Goal: Task Accomplishment & Management: Manage account settings

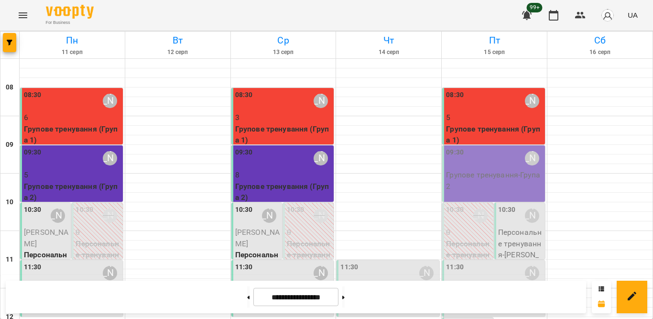
click at [475, 149] on div "09:30 [PERSON_NAME]" at bounding box center [494, 158] width 97 height 22
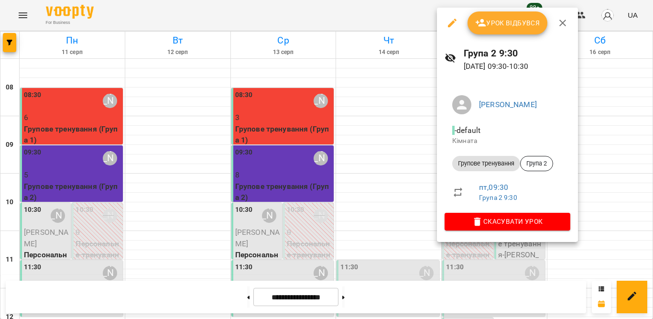
click at [496, 30] on button "Урок відбувся" at bounding box center [508, 22] width 80 height 23
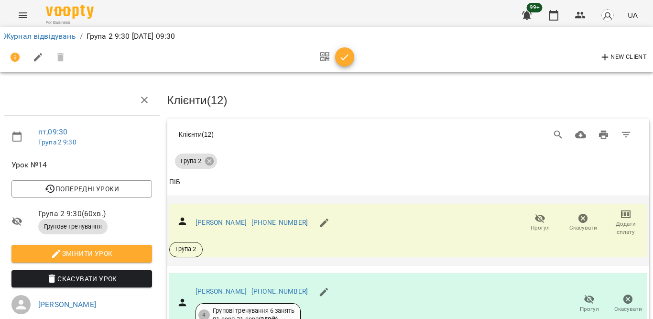
click at [537, 213] on span "Прогул" at bounding box center [541, 222] width 32 height 19
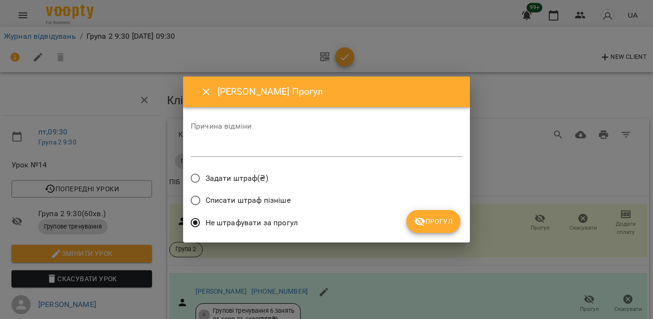
click at [419, 225] on icon "submit" at bounding box center [419, 221] width 11 height 11
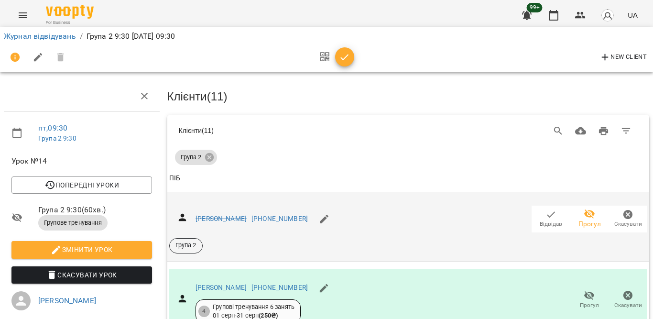
scroll to position [48, 0]
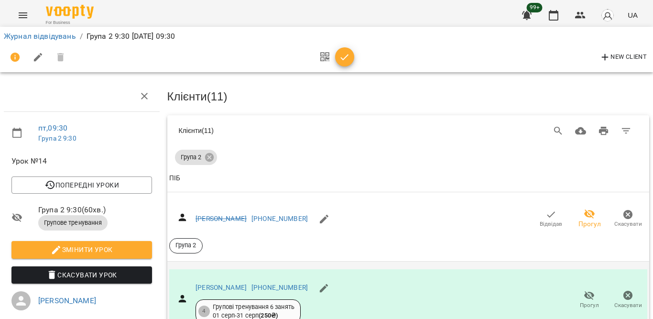
click at [584, 291] on icon "button" at bounding box center [589, 295] width 11 height 9
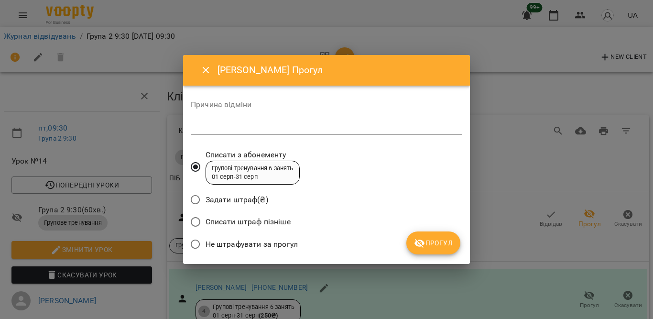
click at [279, 242] on span "Не штрафувати за прогул" at bounding box center [252, 244] width 92 height 11
click at [426, 236] on button "Прогул" at bounding box center [433, 242] width 54 height 23
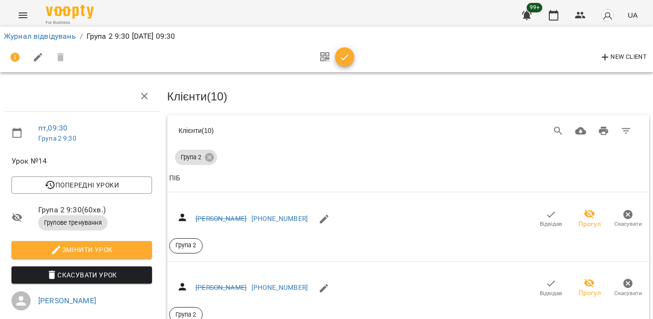
scroll to position [191, 0]
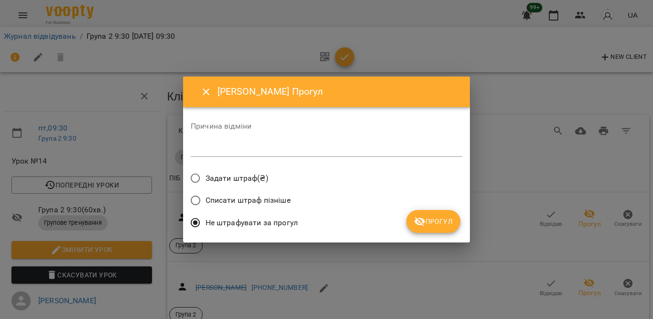
click at [206, 94] on icon "Close" at bounding box center [205, 91] width 11 height 11
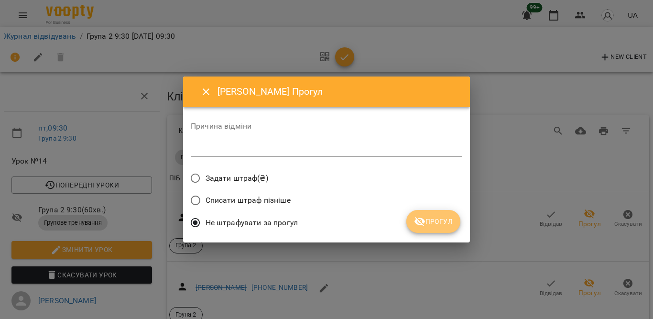
click at [425, 215] on button "Прогул" at bounding box center [433, 221] width 54 height 23
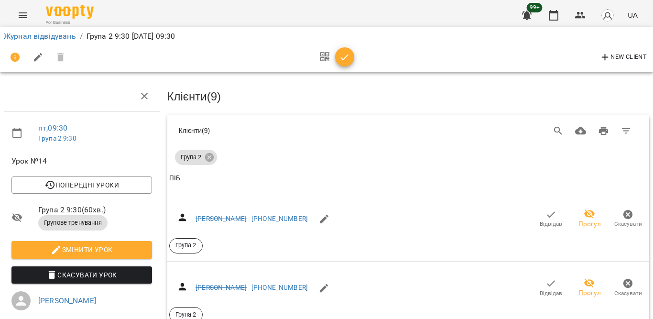
scroll to position [239, 0]
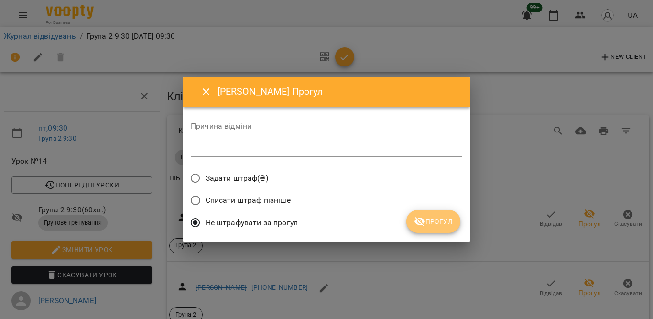
click at [446, 222] on span "Прогул" at bounding box center [433, 221] width 39 height 11
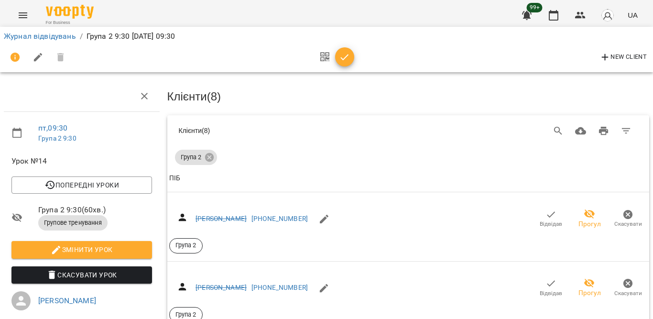
scroll to position [478, 0]
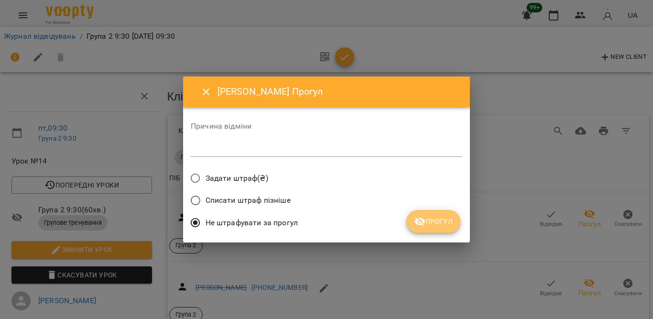
click at [428, 221] on span "Прогул" at bounding box center [433, 221] width 39 height 11
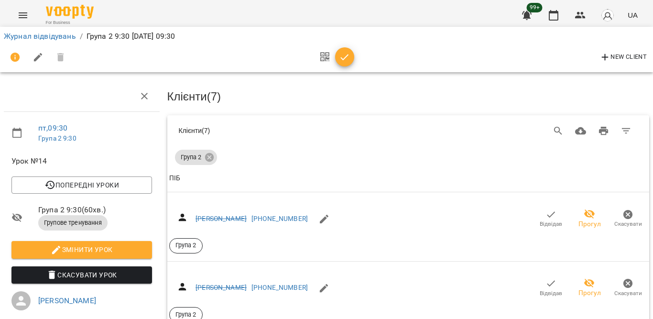
scroll to position [670, 0]
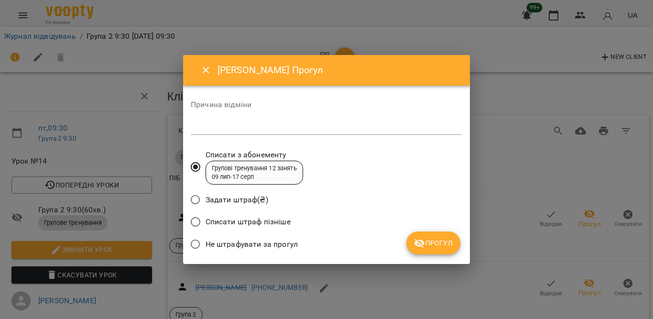
click at [275, 239] on span "Не штрафувати за прогул" at bounding box center [252, 244] width 92 height 11
click at [409, 247] on button "Прогул" at bounding box center [433, 242] width 54 height 23
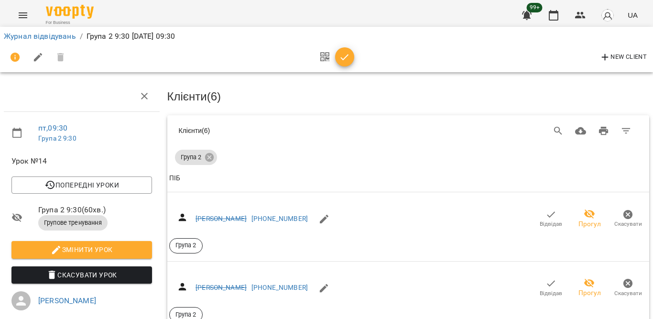
scroll to position [765, 0]
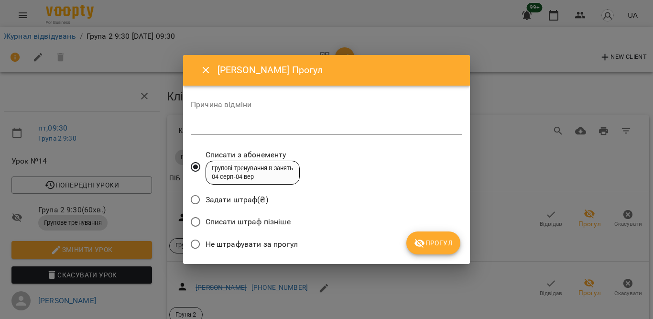
drag, startPoint x: 254, startPoint y: 242, endPoint x: 301, endPoint y: 236, distance: 46.7
click at [256, 243] on span "Не штрафувати за прогул" at bounding box center [252, 244] width 92 height 11
click at [405, 238] on div "Не штрафувати за прогул" at bounding box center [327, 245] width 272 height 22
click at [421, 239] on icon "submit" at bounding box center [419, 243] width 11 height 11
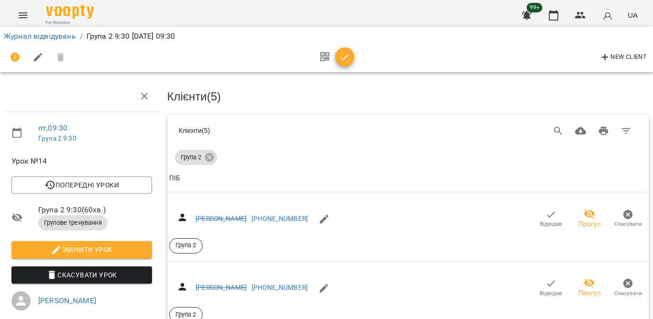
scroll to position [794, 0]
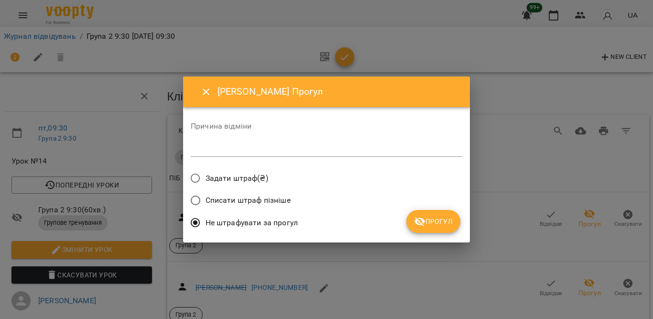
click at [431, 230] on button "Прогул" at bounding box center [433, 221] width 54 height 23
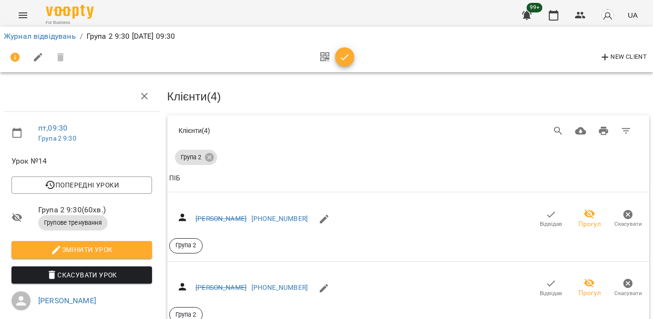
click at [346, 58] on icon "button" at bounding box center [344, 57] width 11 height 11
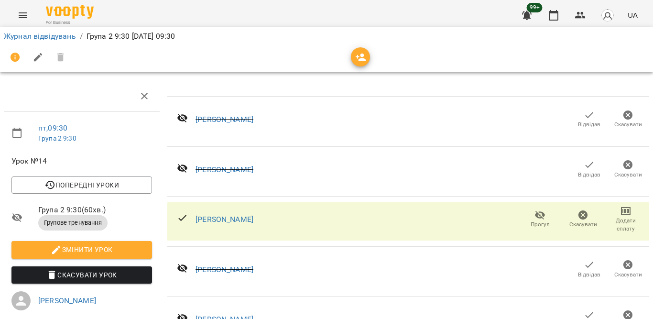
scroll to position [0, 0]
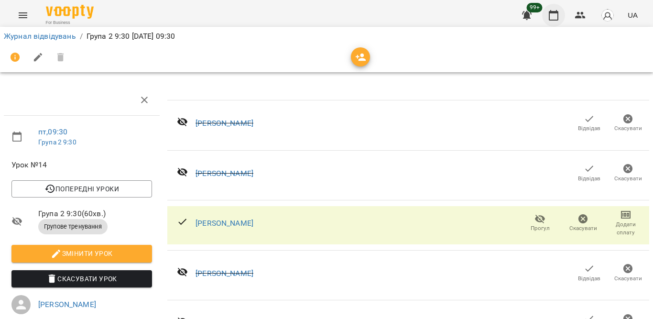
click at [546, 16] on button "button" at bounding box center [553, 15] width 23 height 23
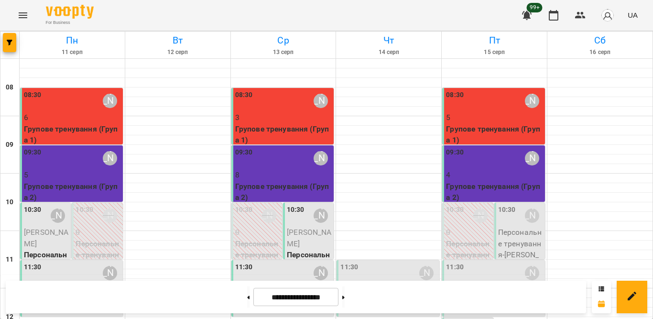
click at [481, 165] on div "09:30 [PERSON_NAME]" at bounding box center [494, 158] width 97 height 22
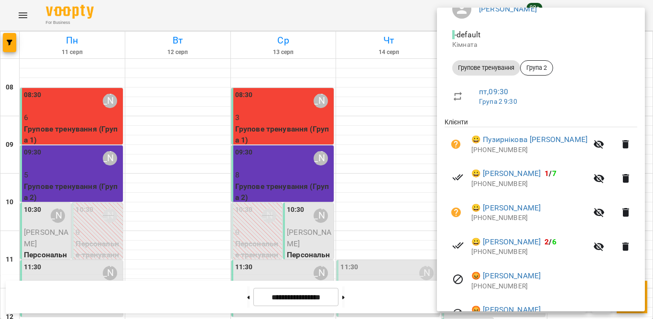
scroll to position [143, 0]
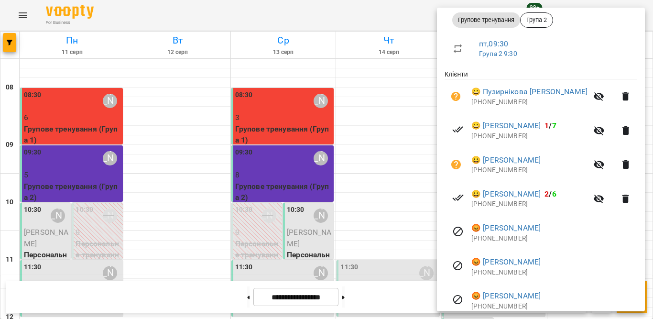
click at [380, 94] on div at bounding box center [326, 159] width 653 height 319
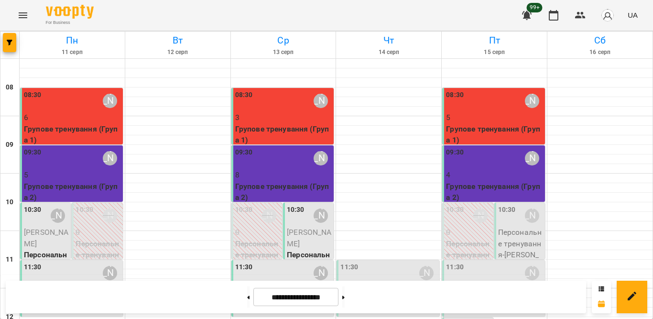
scroll to position [96, 0]
